Goal: Information Seeking & Learning: Check status

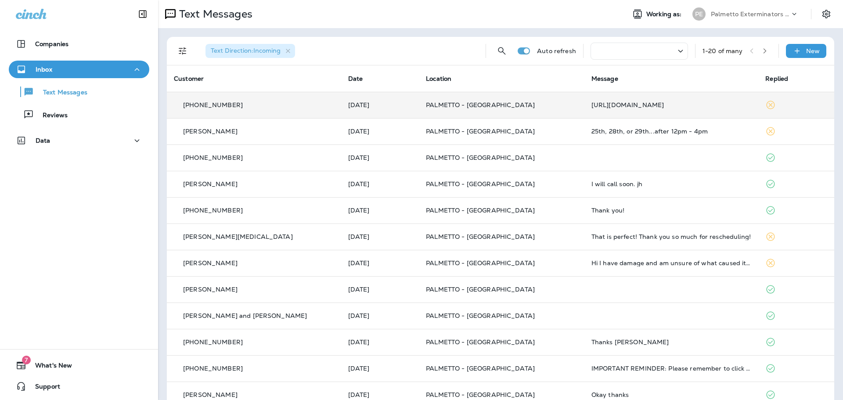
click at [555, 108] on p "PALMETTO - [GEOGRAPHIC_DATA]" at bounding box center [501, 104] width 151 height 7
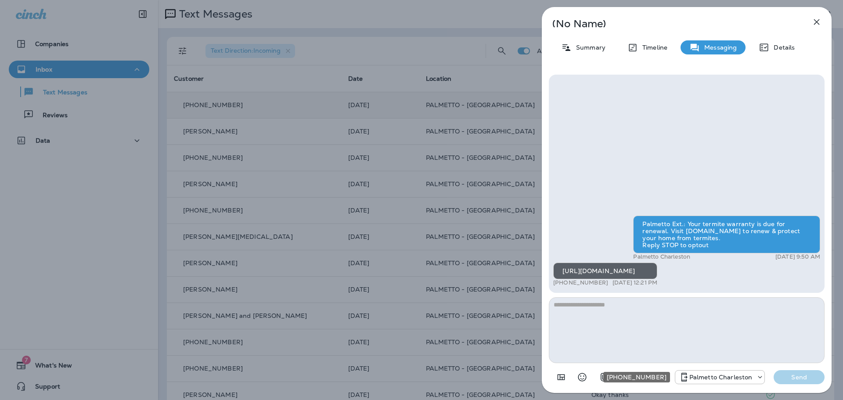
click at [730, 374] on p "Palmetto Charleston" at bounding box center [720, 377] width 63 height 7
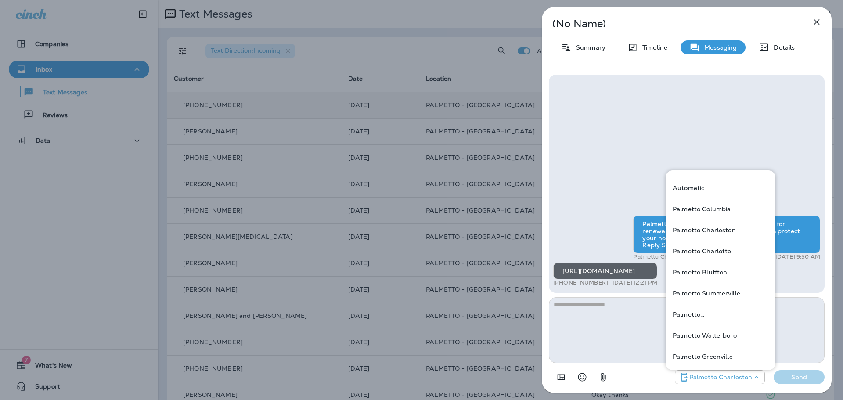
click at [671, 108] on div "Palmetto Ext.: Your termite warranty is due for renewal. Visit customer.entomob…" at bounding box center [687, 184] width 276 height 218
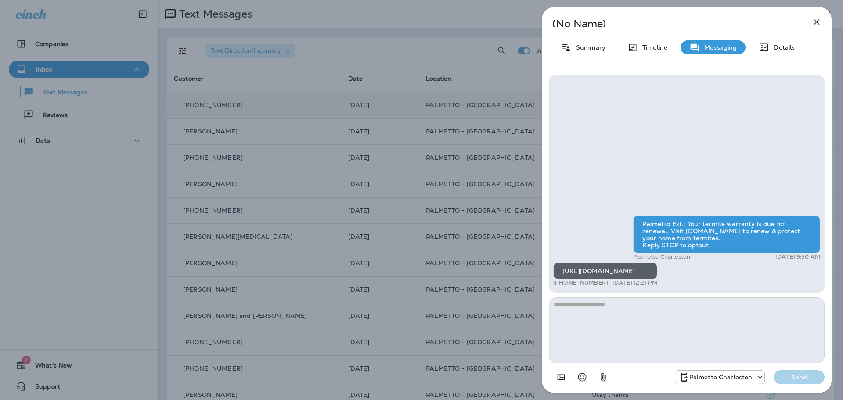
click at [815, 21] on icon "button" at bounding box center [817, 22] width 6 height 6
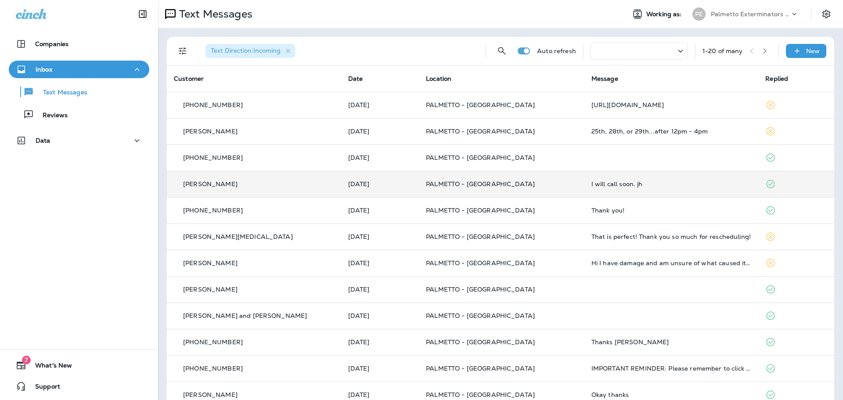
click at [636, 176] on td "I will call soon. jh" at bounding box center [671, 184] width 174 height 26
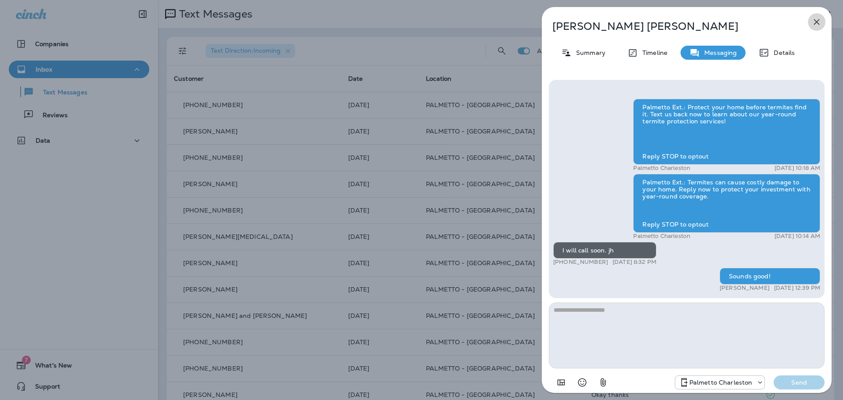
click at [812, 21] on icon "button" at bounding box center [816, 22] width 11 height 11
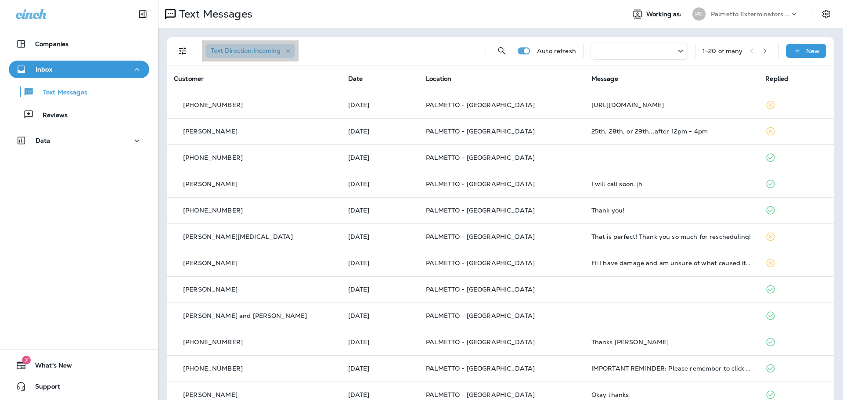
click at [241, 56] on div "Text Direction : Incoming" at bounding box center [250, 51] width 90 height 14
click at [174, 48] on button "Filters" at bounding box center [183, 51] width 18 height 18
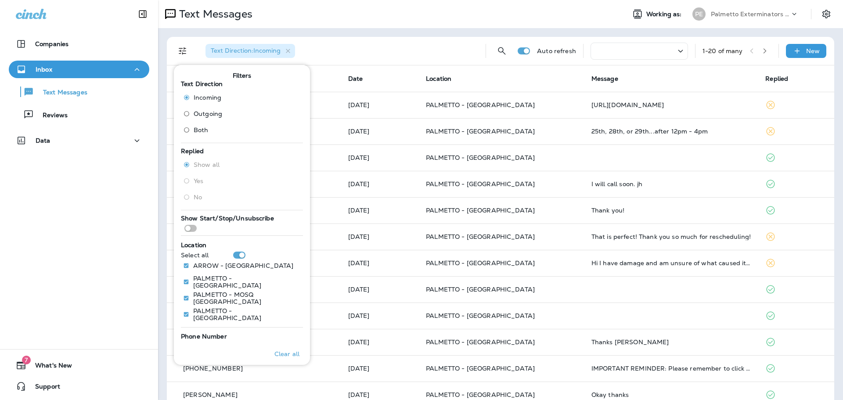
click at [205, 114] on span "Outgoing" at bounding box center [208, 113] width 29 height 7
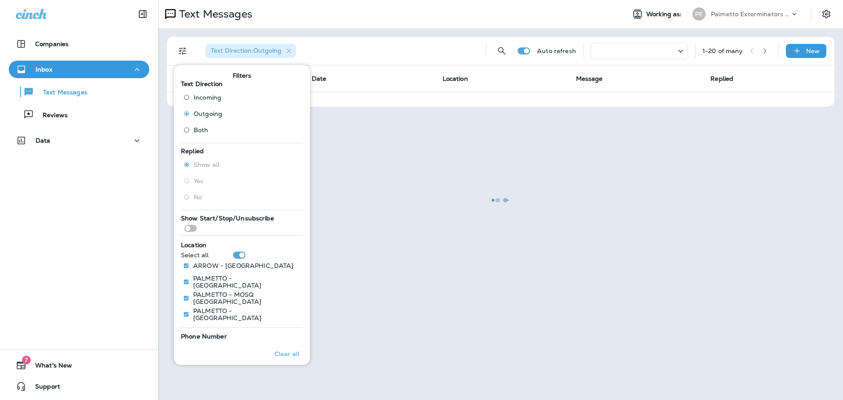
click at [200, 132] on span "Both" at bounding box center [201, 129] width 15 height 7
click at [430, 46] on div at bounding box center [500, 200] width 683 height 398
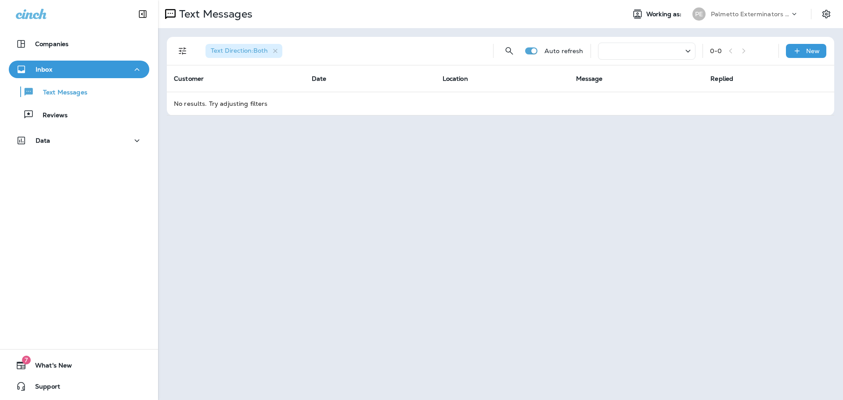
click at [239, 57] on div "Text Direction : Both" at bounding box center [243, 51] width 77 height 14
click at [187, 56] on icon "Filters" at bounding box center [182, 51] width 11 height 11
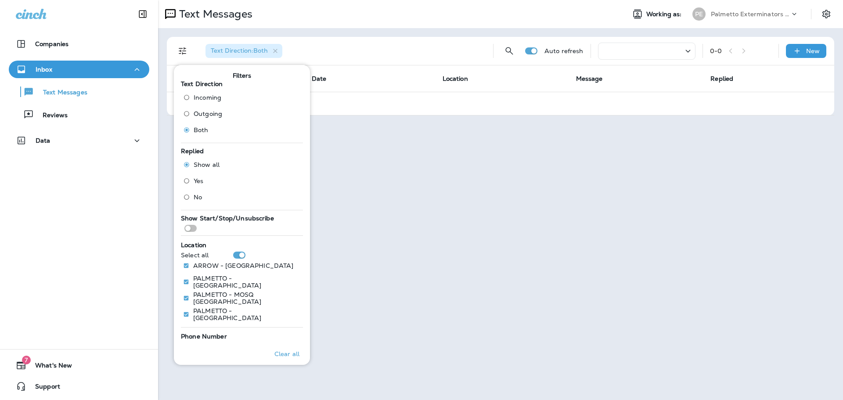
click at [212, 96] on span "Incoming" at bounding box center [208, 97] width 28 height 7
click at [385, 151] on div "Text Messages Working as: PE Palmetto Exterminators LLC Text Direction : Incomi…" at bounding box center [500, 200] width 685 height 400
